Goal: Information Seeking & Learning: Find specific fact

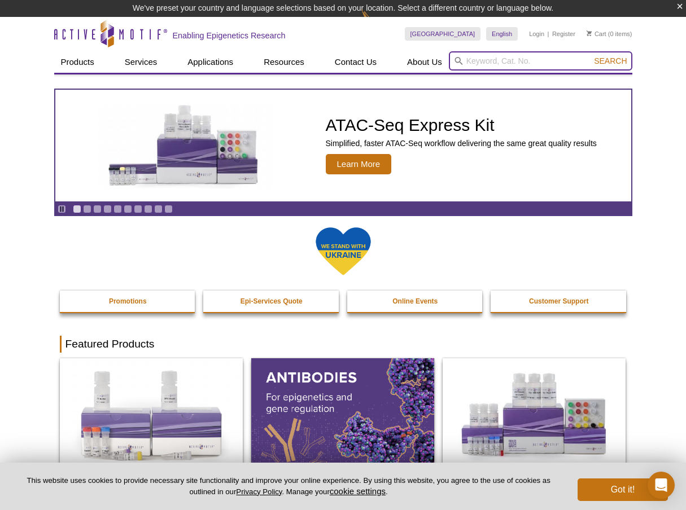
click at [544, 64] on input "search" at bounding box center [540, 60] width 183 height 19
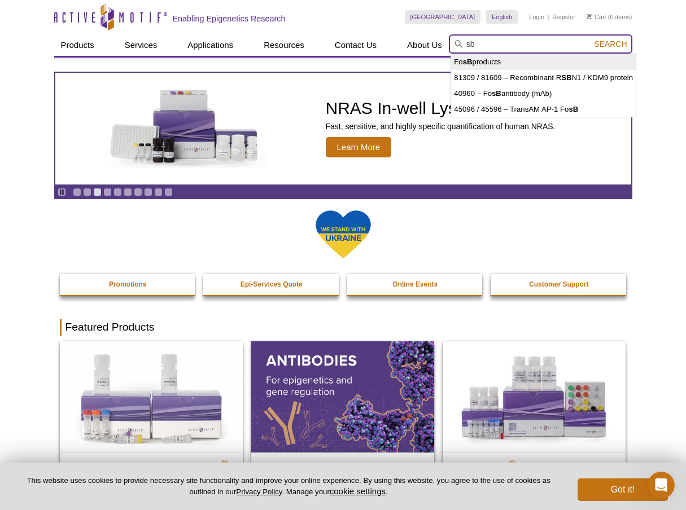
drag, startPoint x: 492, startPoint y: 44, endPoint x: 462, endPoint y: 44, distance: 29.4
click at [462, 44] on form "sb Search" at bounding box center [540, 43] width 183 height 19
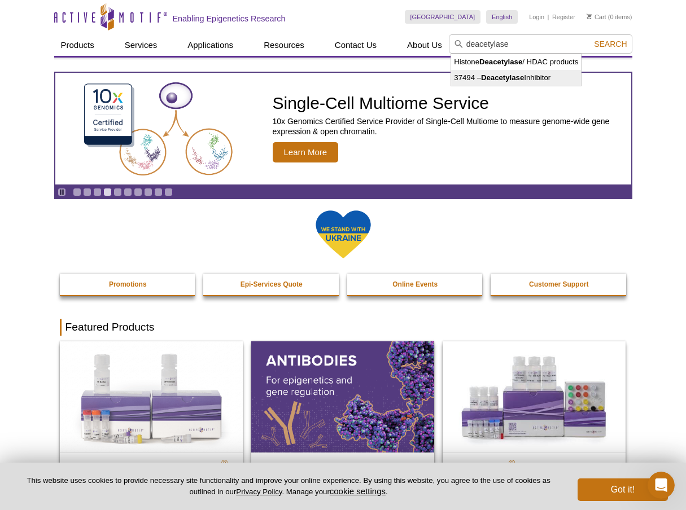
click at [522, 77] on strong "Deacetylase" at bounding box center [502, 77] width 43 height 8
type input "37494 – Deacetylase Inhibitor"
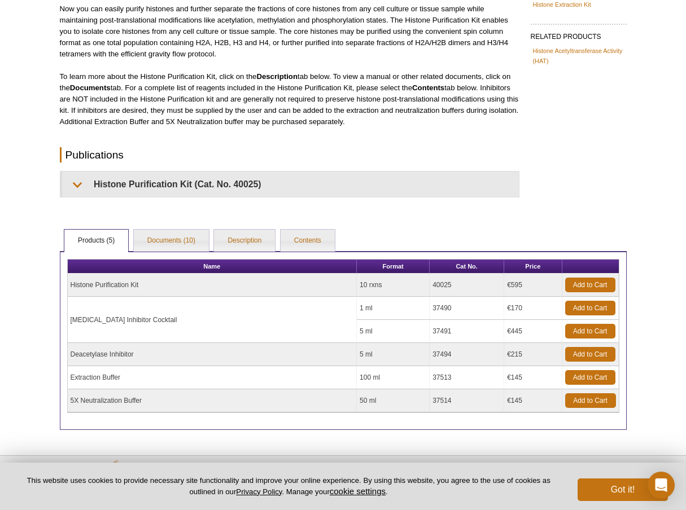
scroll to position [131, 0]
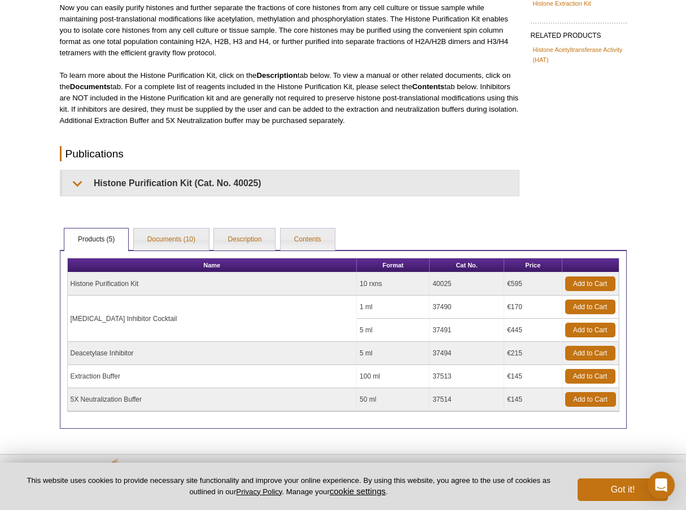
drag, startPoint x: 433, startPoint y: 353, endPoint x: 400, endPoint y: 353, distance: 33.3
click at [400, 353] on tr "Deacetylase Inhibitor 5 ml 37494 €215 Add to Cart" at bounding box center [343, 353] width 551 height 23
copy tr "37494"
